Goal: Feedback & Contribution: Contribute content

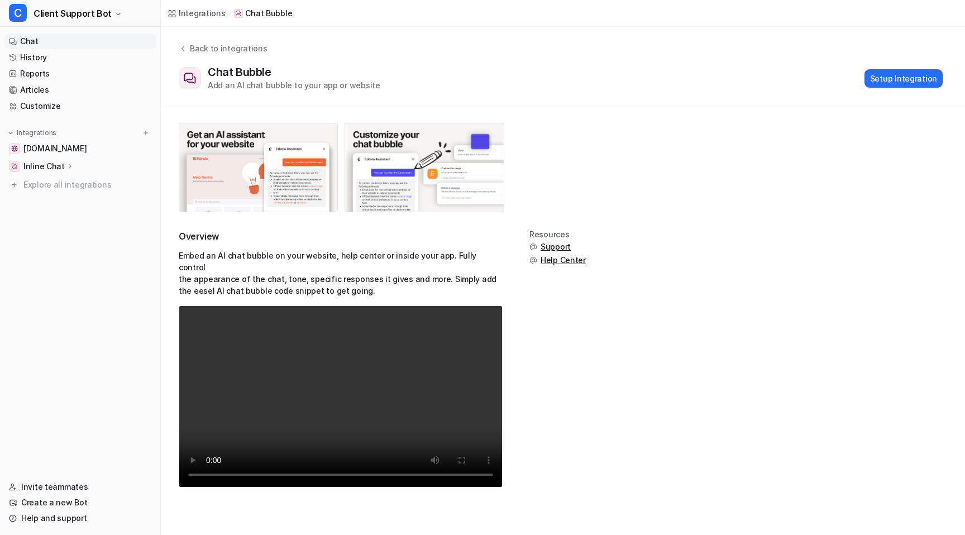
click at [38, 40] on link "Chat" at bounding box center [79, 41] width 151 height 16
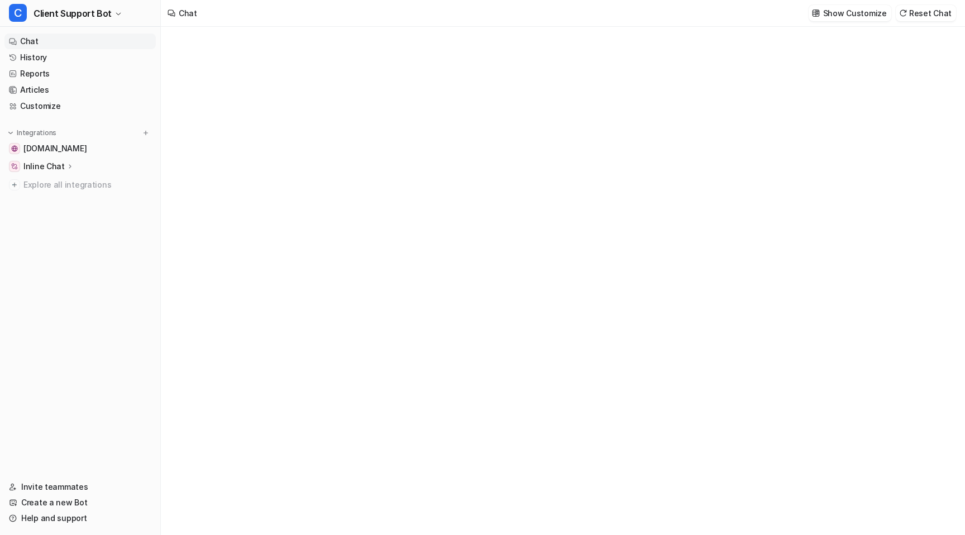
type textarea "**********"
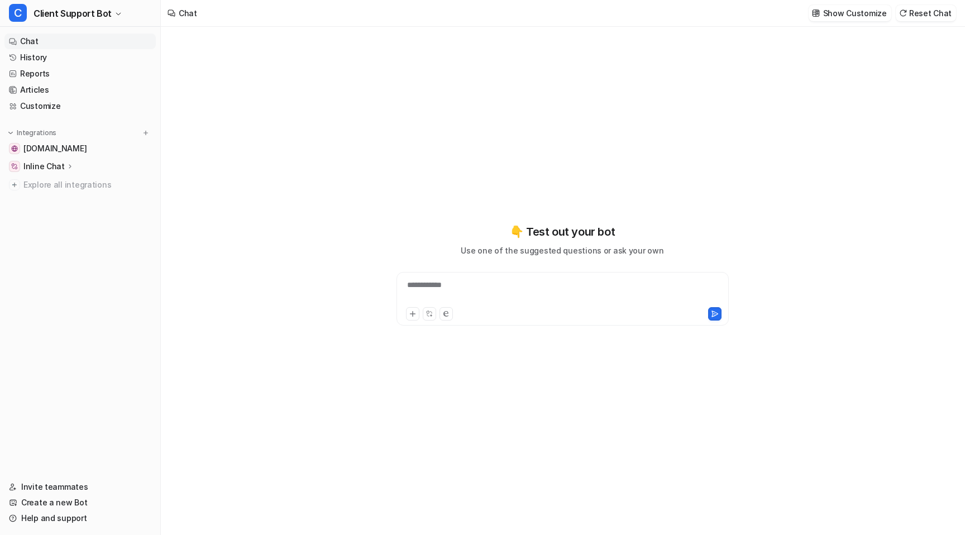
click at [66, 165] on icon at bounding box center [70, 166] width 8 height 8
click at [101, 13] on span "Client Support Bot" at bounding box center [72, 14] width 78 height 16
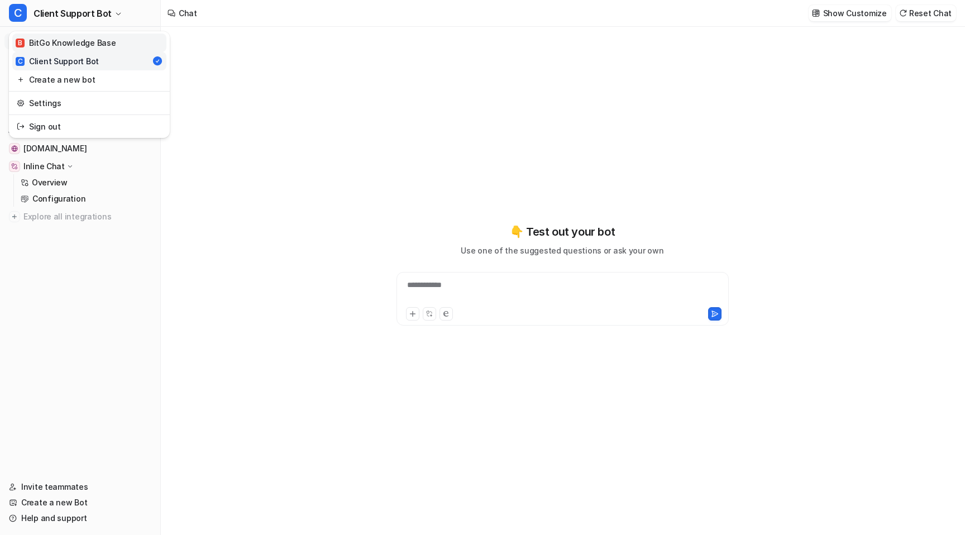
click at [93, 42] on div "B BitGo Knowledge Base" at bounding box center [66, 43] width 100 height 12
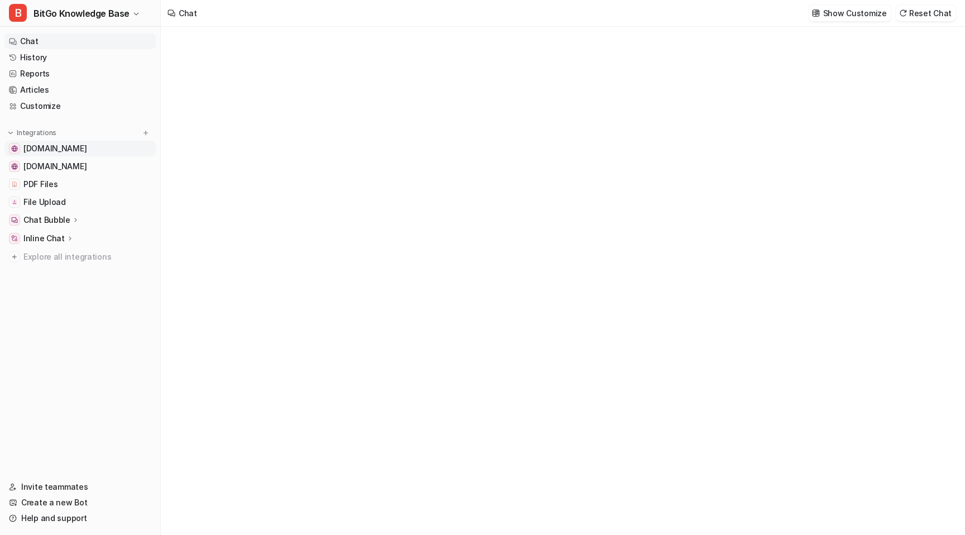
type textarea "**********"
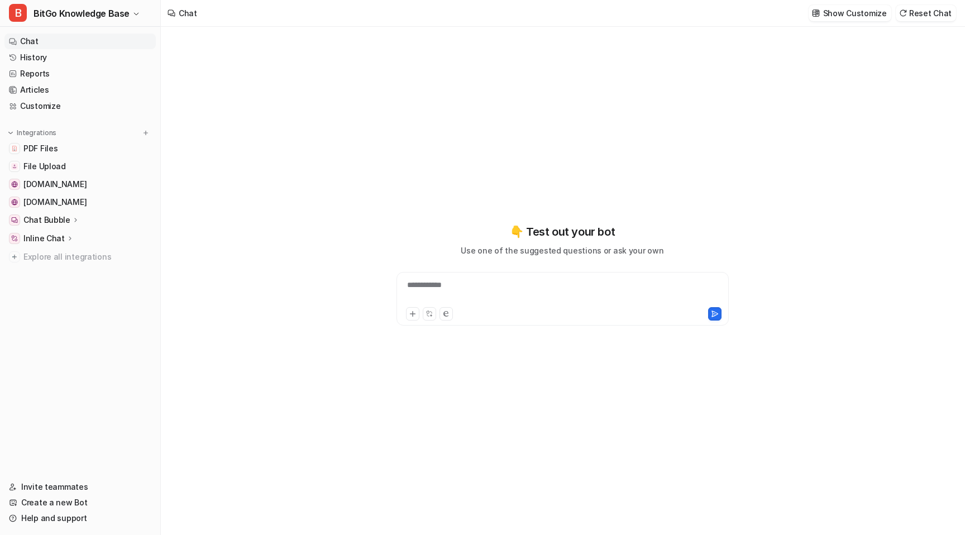
click at [51, 38] on link "Chat" at bounding box center [79, 41] width 151 height 16
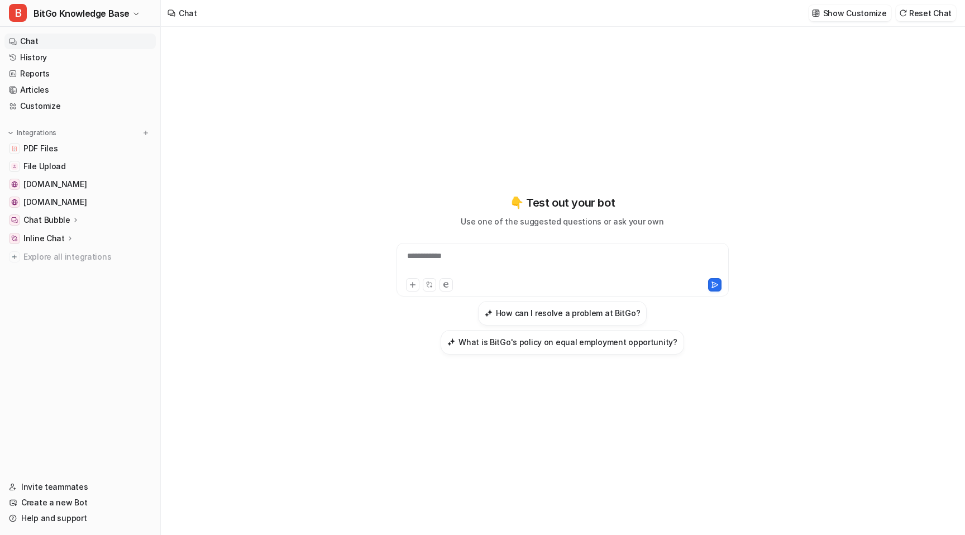
click at [439, 260] on div "**********" at bounding box center [562, 263] width 327 height 26
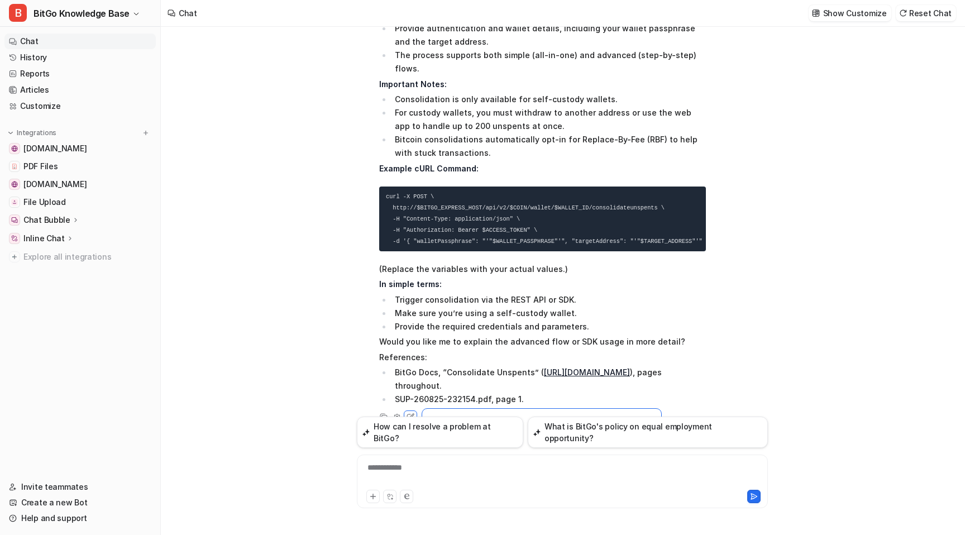
scroll to position [151, 0]
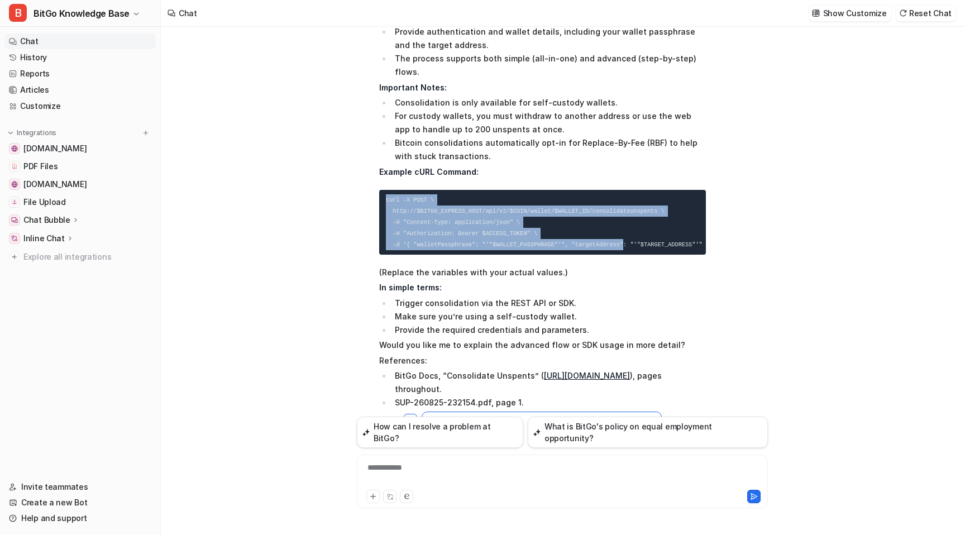
drag, startPoint x: 385, startPoint y: 183, endPoint x: 625, endPoint y: 231, distance: 245.3
click at [625, 231] on pre "curl -X POST \ http://$BITGO_EXPRESS_HOST/api/v2/$COIN/wallet/$WALLET_ID/consol…" at bounding box center [542, 222] width 327 height 65
click at [625, 231] on code "curl -X POST \ http://$BITGO_EXPRESS_HOST/api/v2/$COIN/wallet/$WALLET_ID/consol…" at bounding box center [549, 221] width 327 height 51
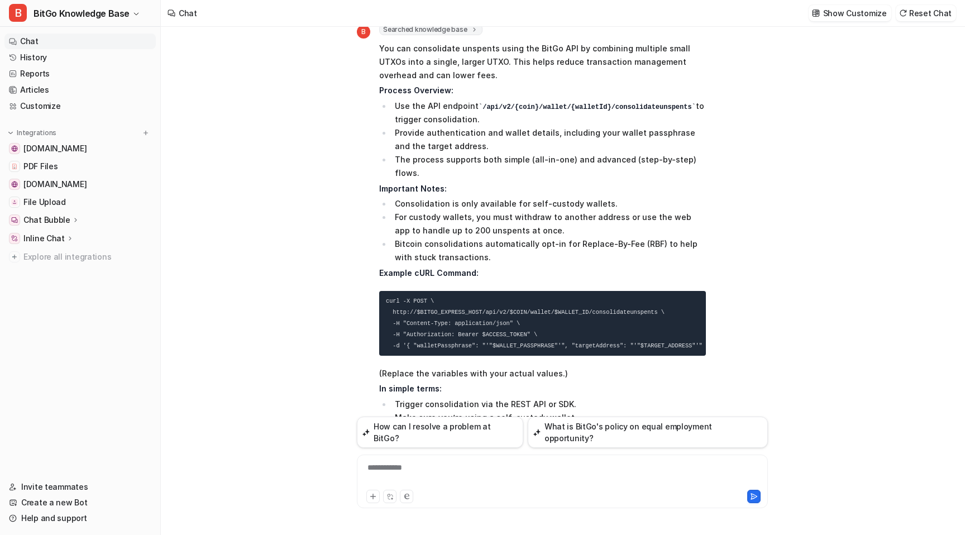
scroll to position [0, 0]
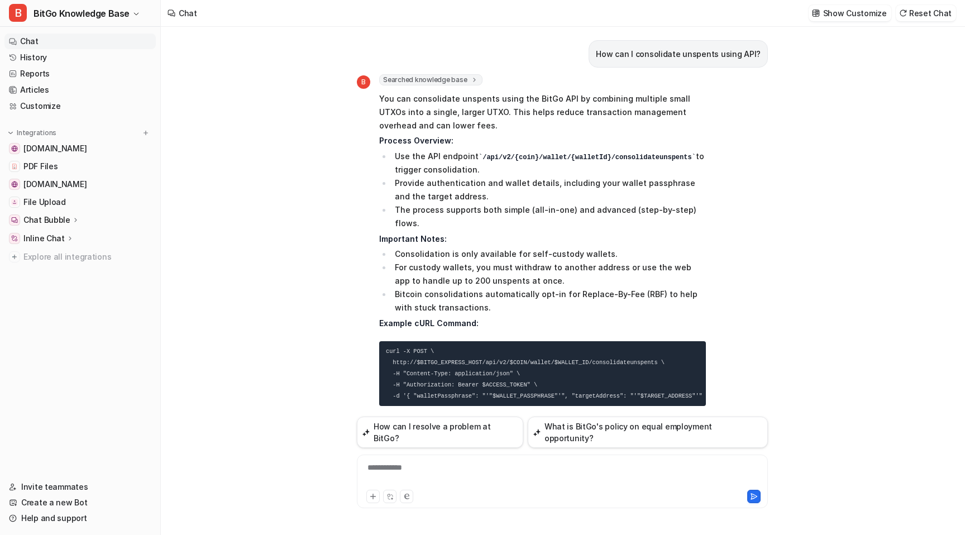
click at [238, 341] on div "How can I consolidate unspents using API? B Searched knowledge base search_quer…" at bounding box center [562, 281] width 803 height 508
click at [263, 170] on div "How can I consolidate unspents using API? B Searched knowledge base search_quer…" at bounding box center [562, 281] width 803 height 508
click at [38, 203] on span "File Upload" at bounding box center [44, 201] width 42 height 11
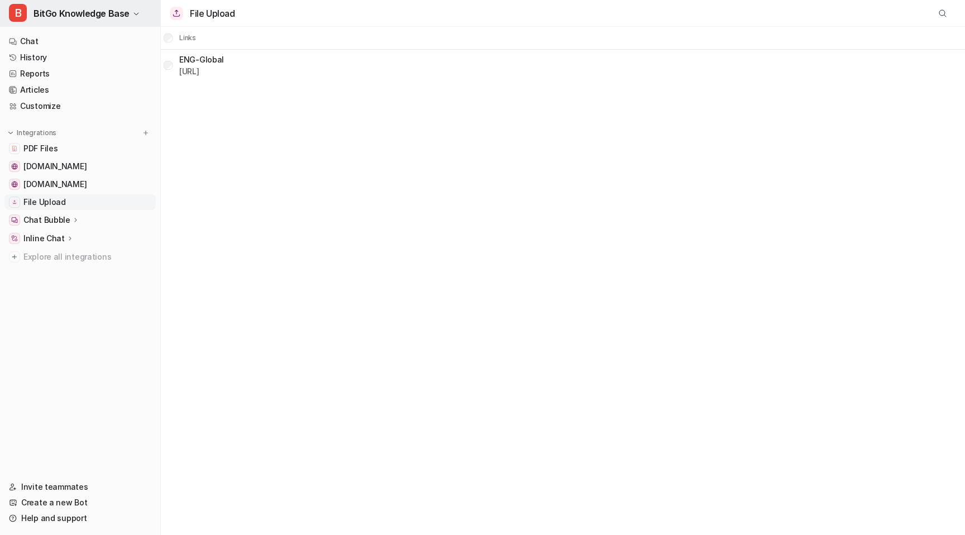
click at [106, 13] on span "BitGo Knowledge Base" at bounding box center [81, 14] width 96 height 16
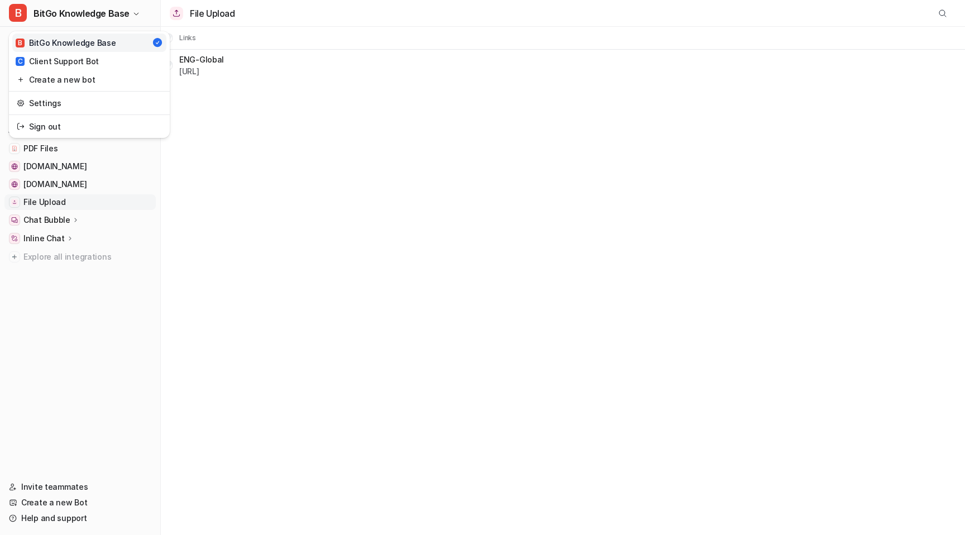
click at [217, 239] on div "B BitGo Knowledge Base B BitGo Knowledge Base C Client Support Bot Create a new…" at bounding box center [482, 267] width 965 height 535
click at [38, 148] on span "PDF Files" at bounding box center [40, 148] width 34 height 11
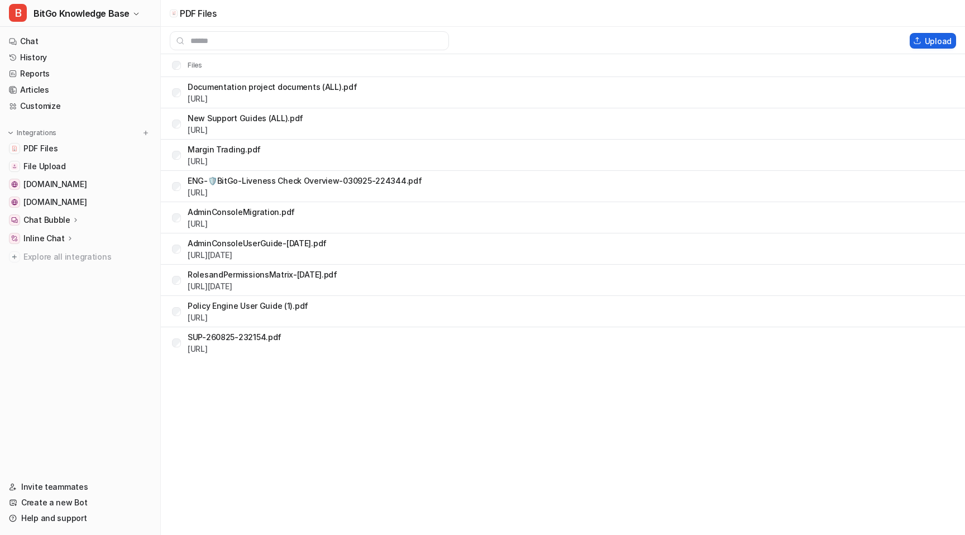
click at [929, 35] on button "Upload" at bounding box center [932, 41] width 46 height 16
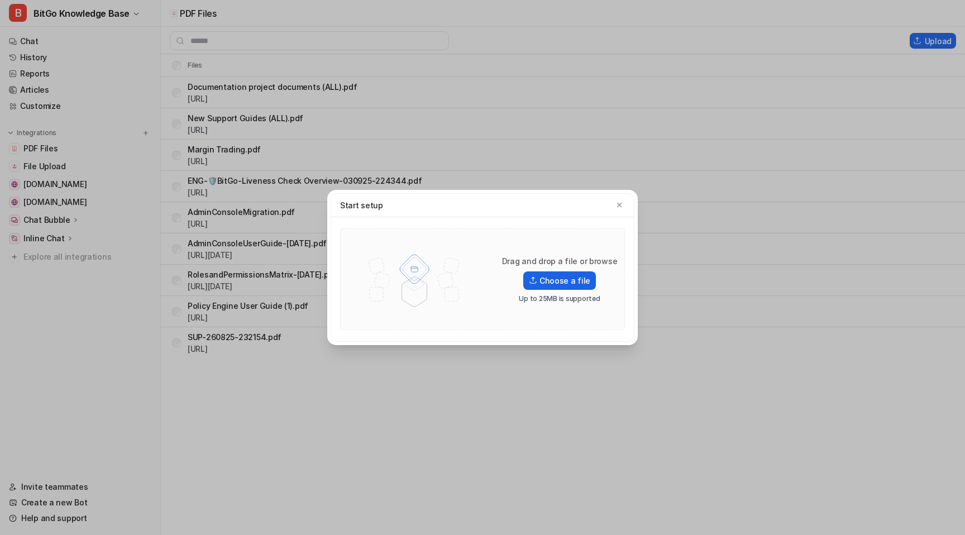
click at [558, 276] on label "Choose a file" at bounding box center [559, 280] width 73 height 18
click at [0, 0] on input "Choose a file" at bounding box center [0, 0] width 0 height 0
click at [564, 276] on label "Choose a file" at bounding box center [559, 280] width 73 height 18
click at [0, 0] on input "Choose a file" at bounding box center [0, 0] width 0 height 0
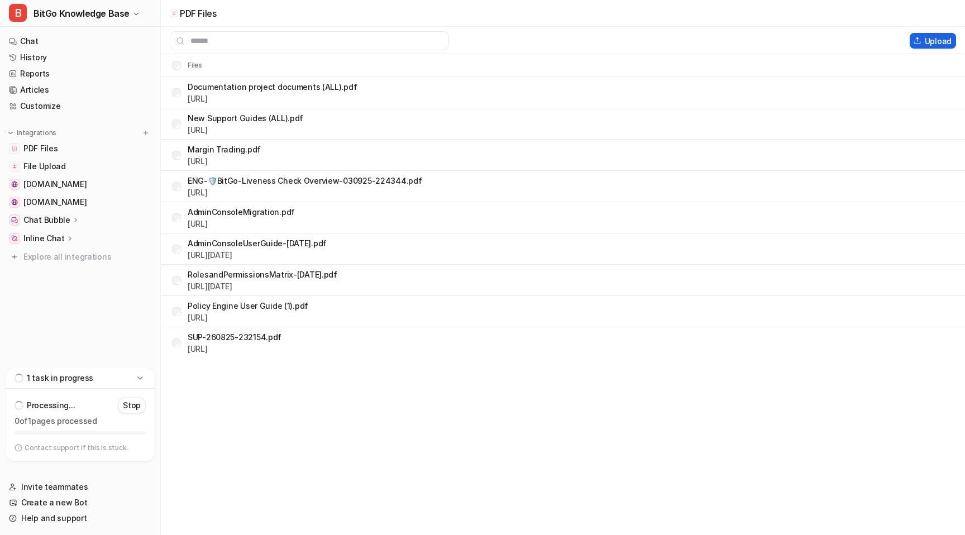
click at [935, 45] on button "Upload" at bounding box center [932, 41] width 46 height 16
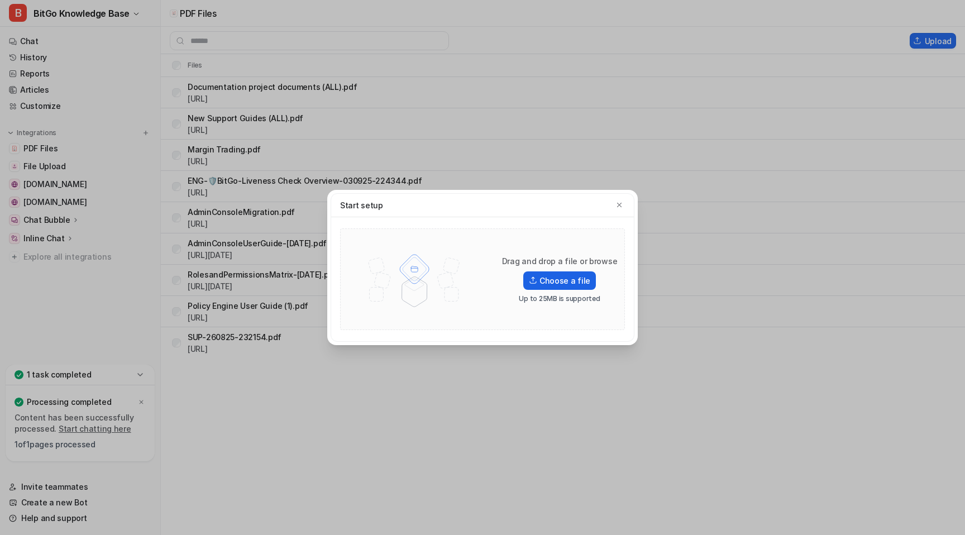
click at [555, 283] on label "Choose a file" at bounding box center [559, 280] width 73 height 18
click at [0, 0] on input "Choose a file" at bounding box center [0, 0] width 0 height 0
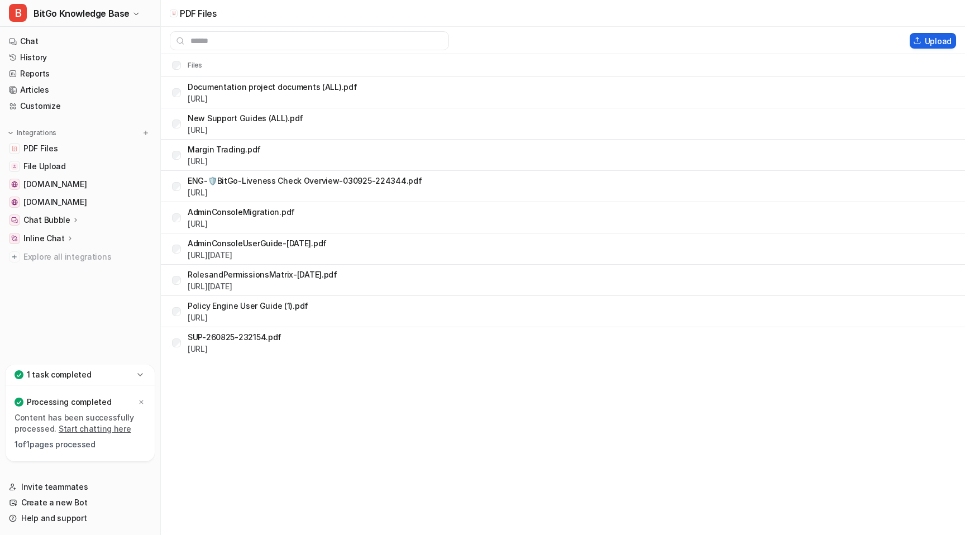
click at [928, 42] on button "Upload" at bounding box center [932, 41] width 46 height 16
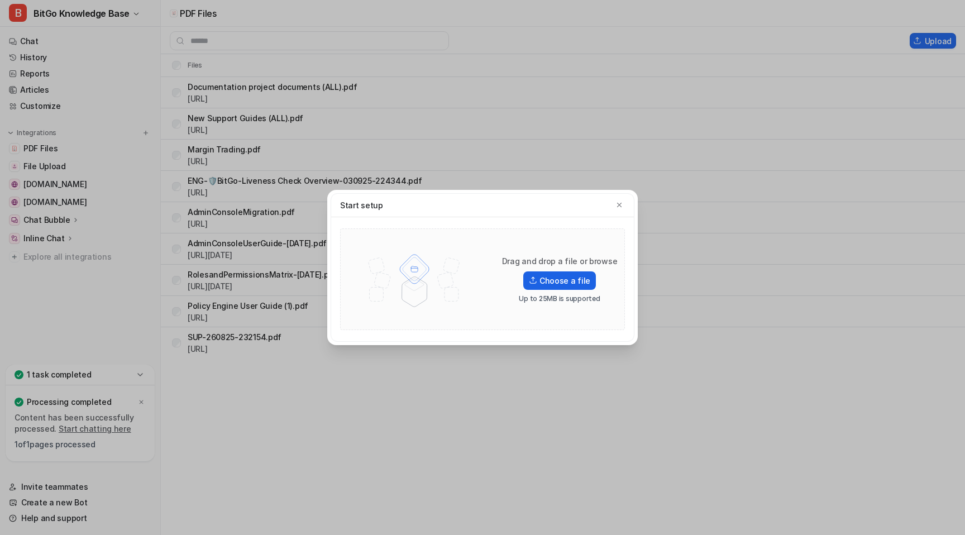
click at [553, 285] on label "Choose a file" at bounding box center [559, 280] width 73 height 18
click at [0, 0] on input "Choose a file" at bounding box center [0, 0] width 0 height 0
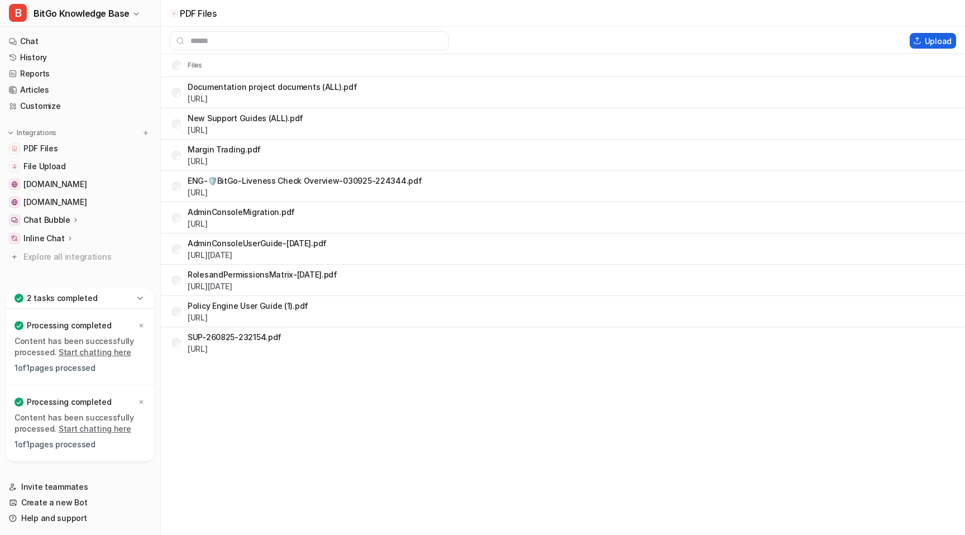
click at [936, 37] on button "Upload" at bounding box center [932, 41] width 46 height 16
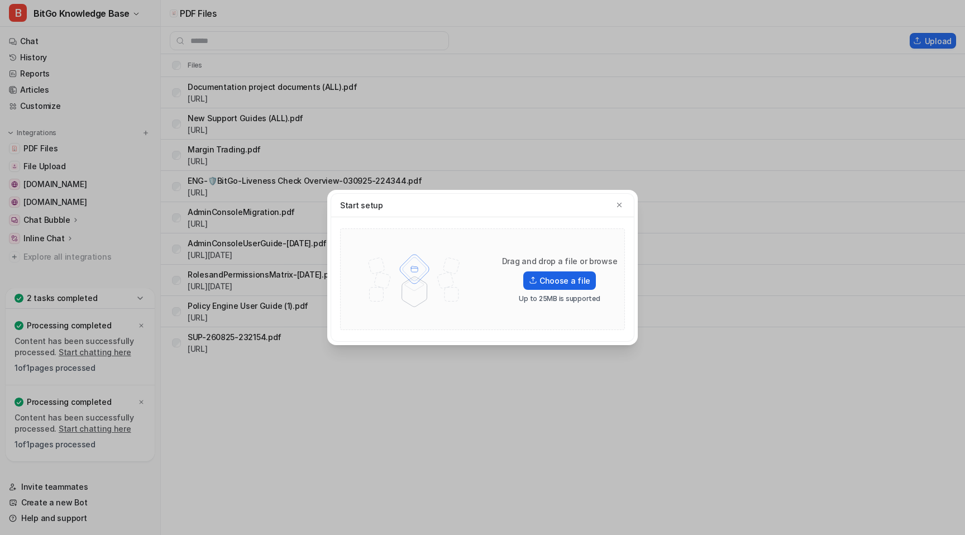
click at [559, 285] on label "Choose a file" at bounding box center [559, 280] width 73 height 18
click at [0, 0] on input "Choose a file" at bounding box center [0, 0] width 0 height 0
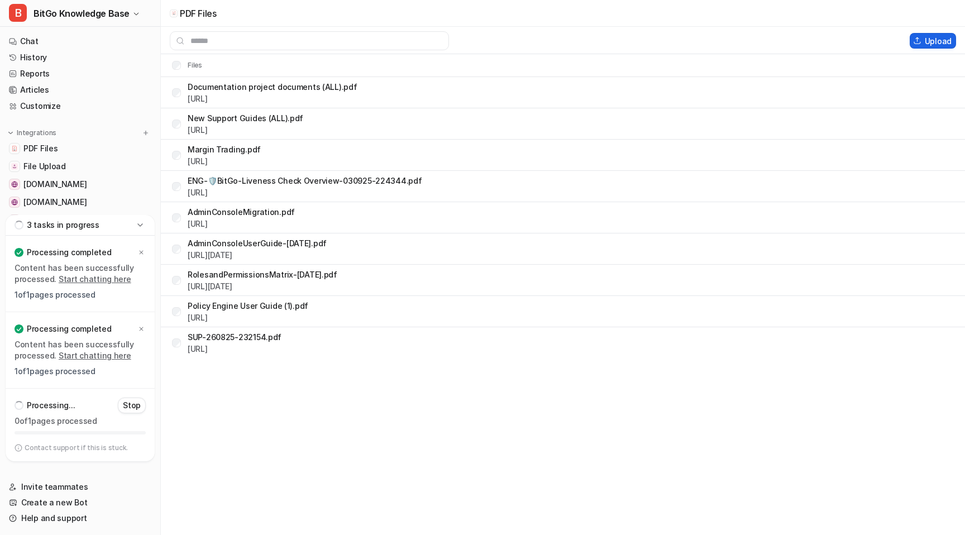
click at [927, 40] on button "Upload" at bounding box center [932, 41] width 46 height 16
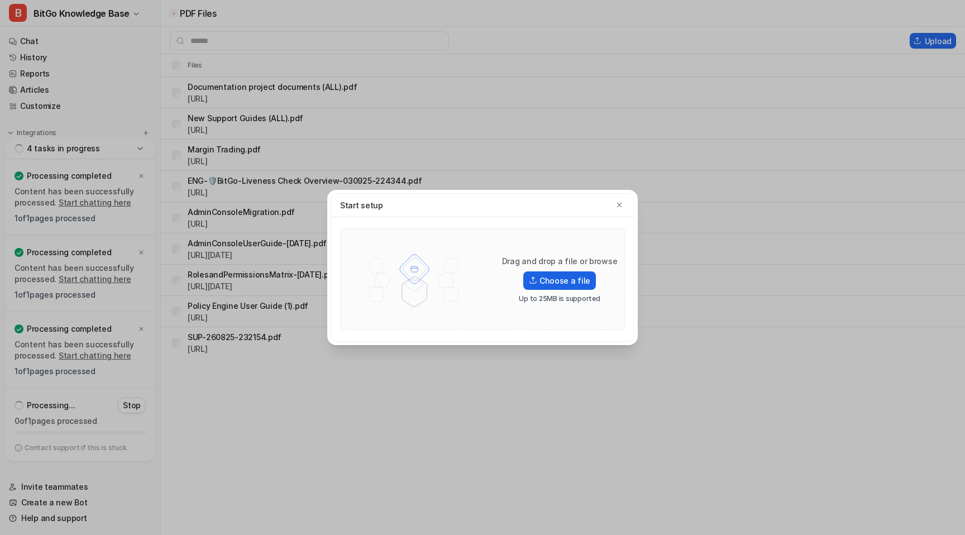
click at [555, 281] on label "Choose a file" at bounding box center [559, 280] width 73 height 18
click at [0, 0] on input "Choose a file" at bounding box center [0, 0] width 0 height 0
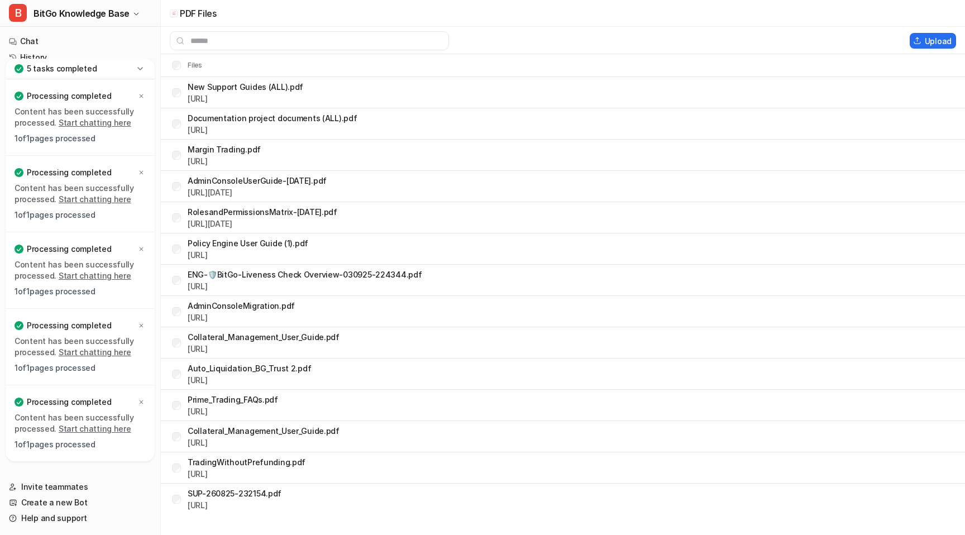
click at [140, 70] on icon at bounding box center [140, 68] width 11 height 11
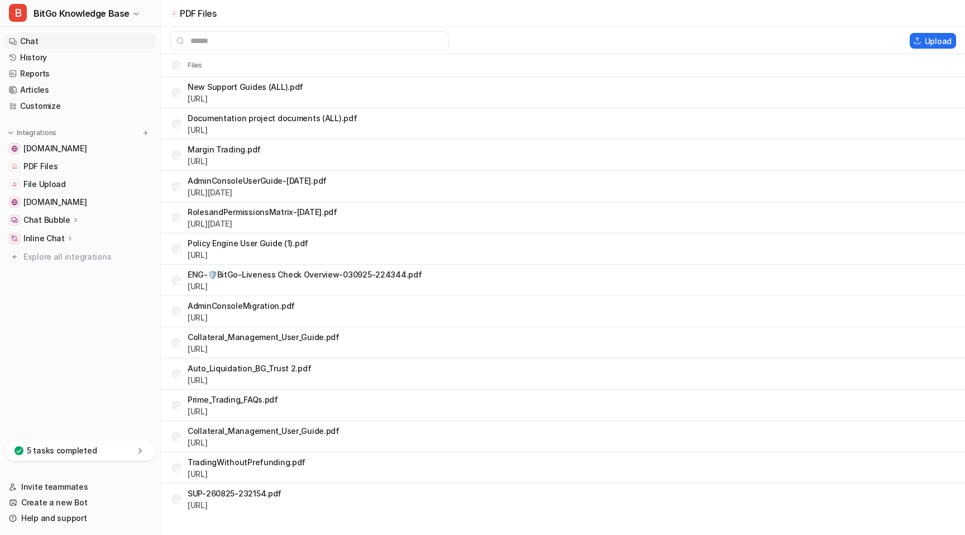
click at [43, 37] on link "Chat" at bounding box center [79, 41] width 151 height 16
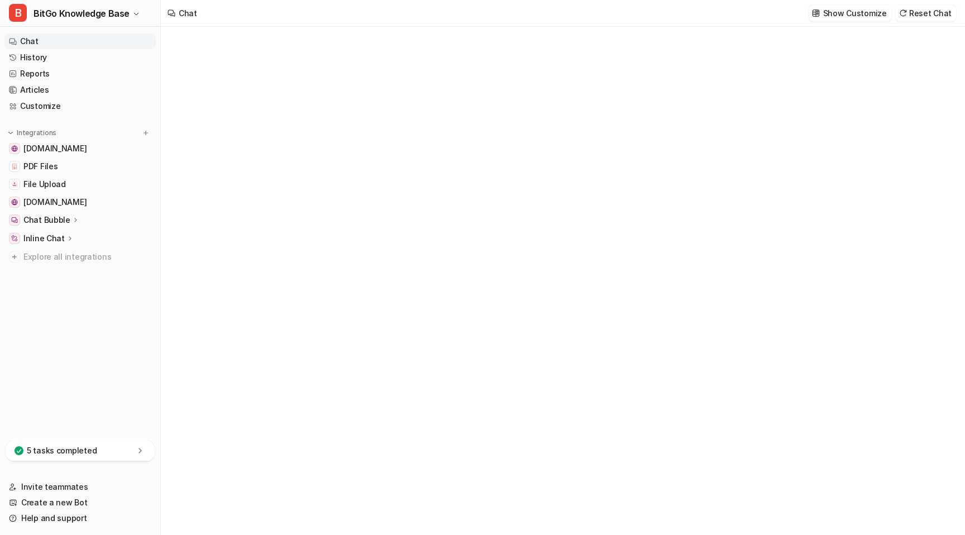
type textarea "**********"
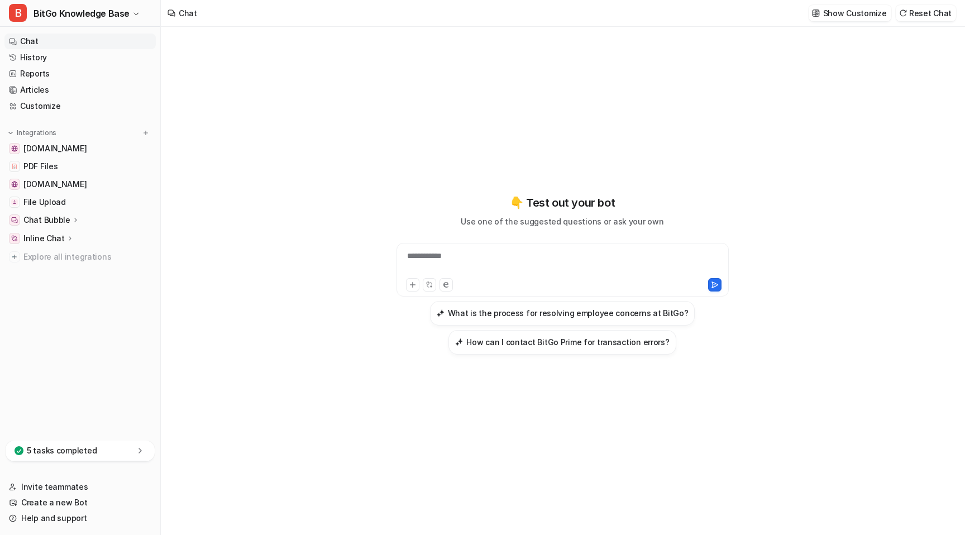
click at [449, 256] on div "**********" at bounding box center [562, 263] width 327 height 26
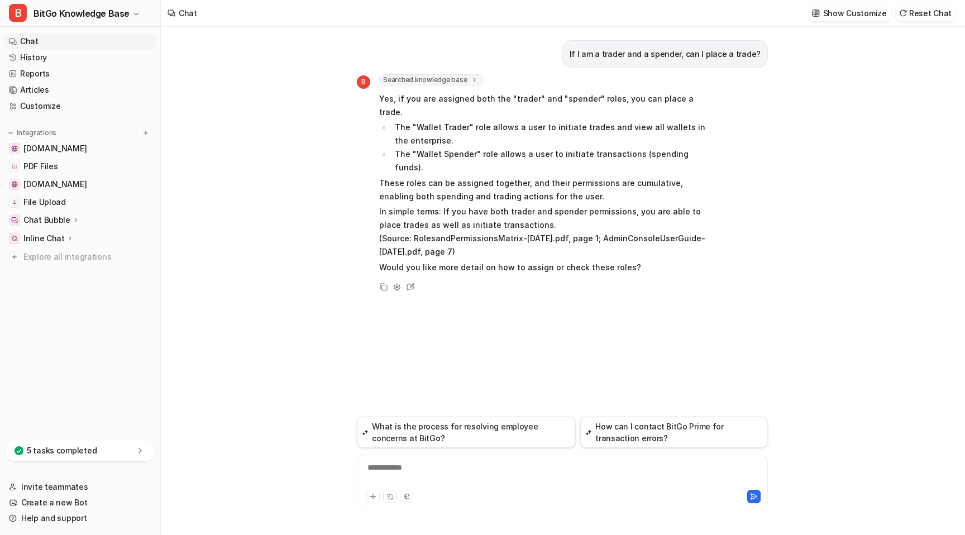
click at [418, 462] on div "**********" at bounding box center [561, 475] width 405 height 26
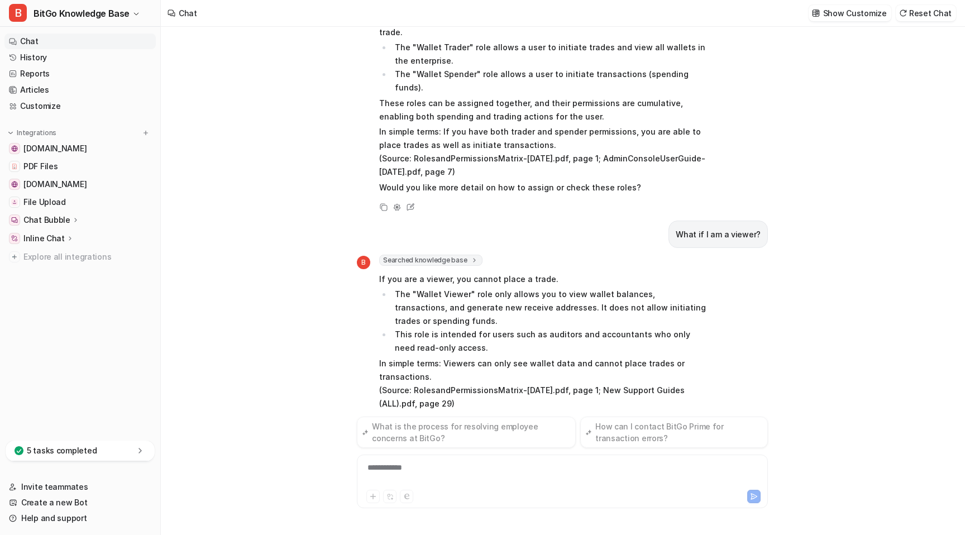
scroll to position [95, 0]
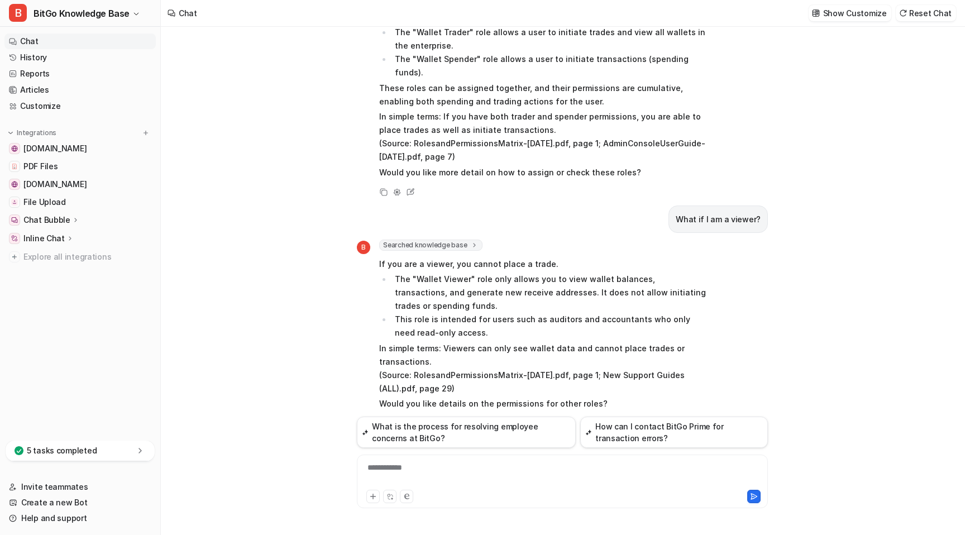
click at [449, 342] on p "In simple terms: Viewers can only see wallet data and cannot place trades or tr…" at bounding box center [542, 369] width 327 height 54
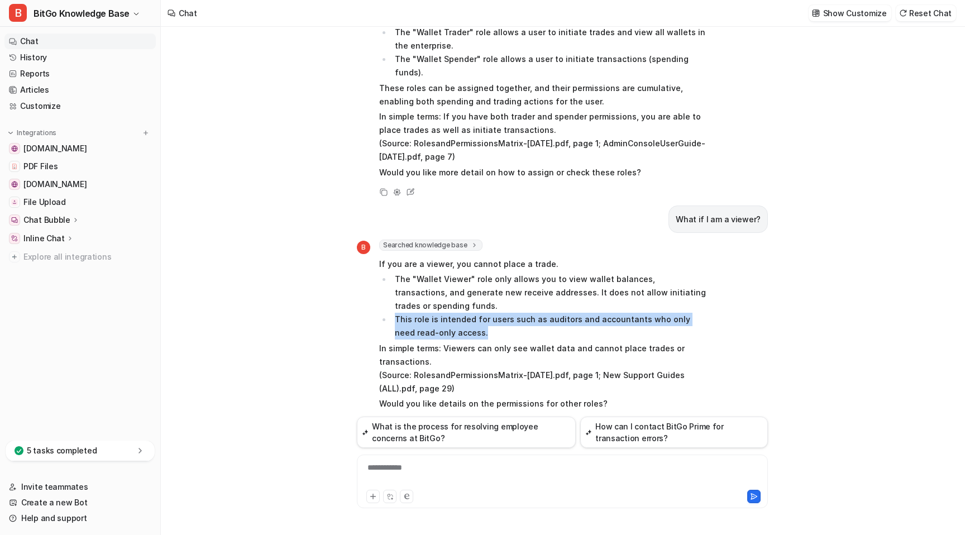
drag, startPoint x: 402, startPoint y: 291, endPoint x: 480, endPoint y: 305, distance: 78.8
click at [480, 313] on li "This role is intended for users such as auditors and accountants who only need …" at bounding box center [548, 326] width 314 height 27
